Goal: Task Accomplishment & Management: Manage account settings

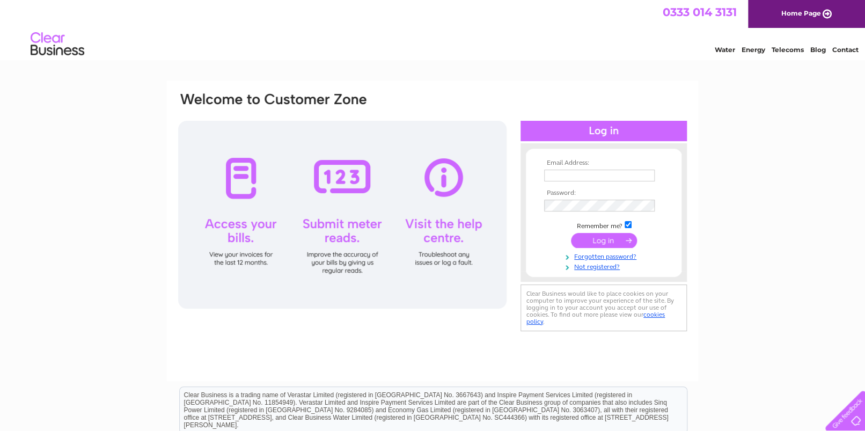
type input "vashman@m7ms.co.uk"
click at [600, 241] on input "submit" at bounding box center [604, 240] width 66 height 15
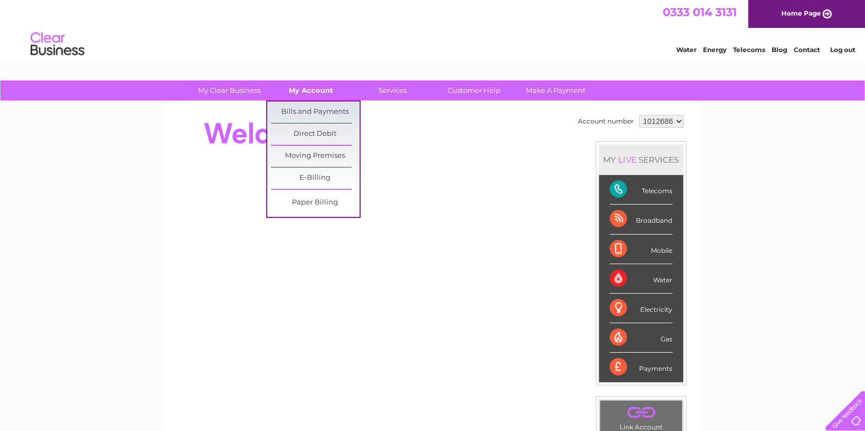
click at [307, 90] on link "My Account" at bounding box center [311, 91] width 89 height 20
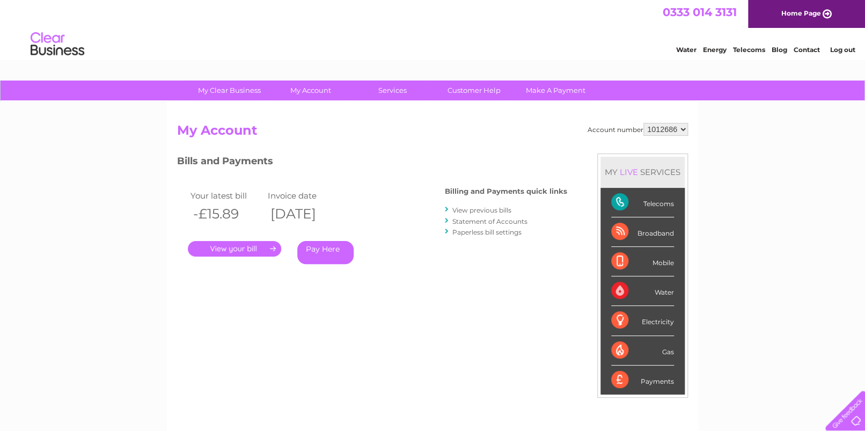
click at [230, 249] on link "." at bounding box center [234, 249] width 93 height 16
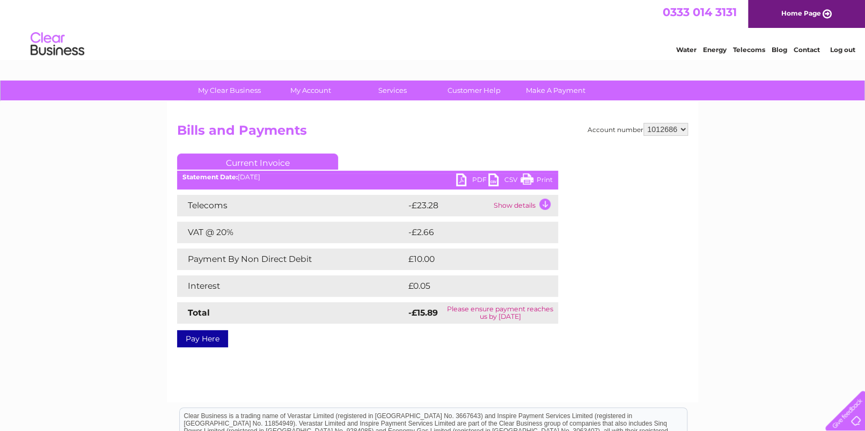
click at [463, 178] on link "PDF" at bounding box center [472, 181] width 32 height 16
